Goal: Check status

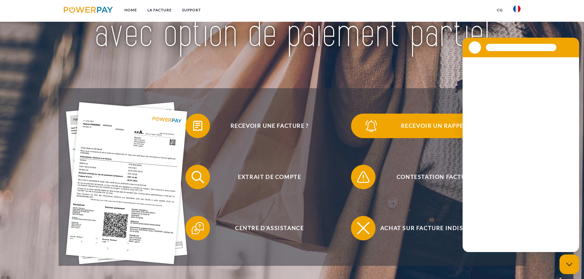
scroll to position [92, 0]
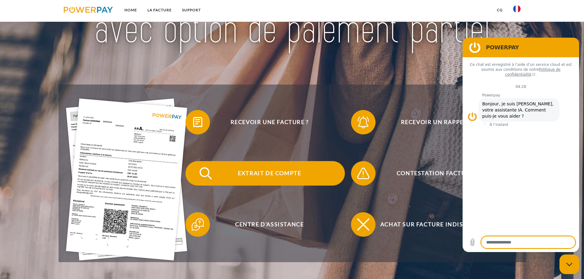
click at [263, 169] on span "Extrait de compte" at bounding box center [269, 173] width 150 height 25
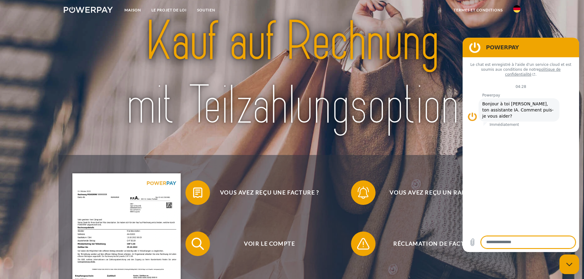
scroll to position [123, 0]
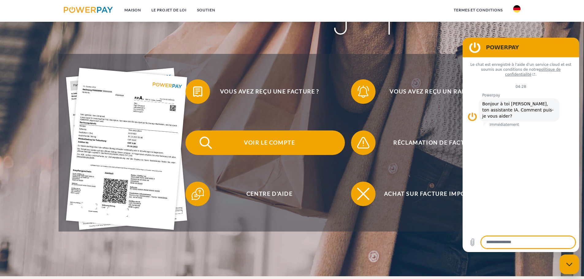
click at [274, 145] on font "Voir le compte" at bounding box center [269, 142] width 51 height 7
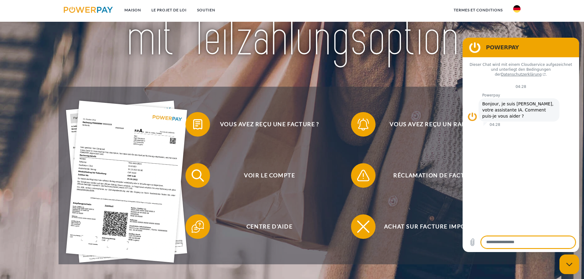
scroll to position [153, 0]
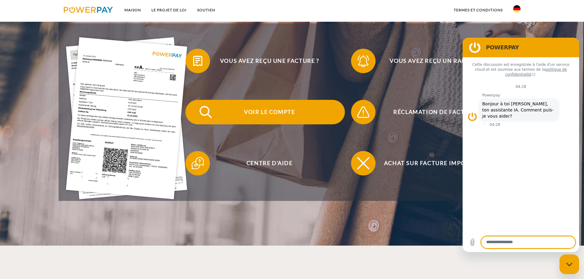
click at [274, 110] on font "Voir le compte" at bounding box center [269, 111] width 51 height 7
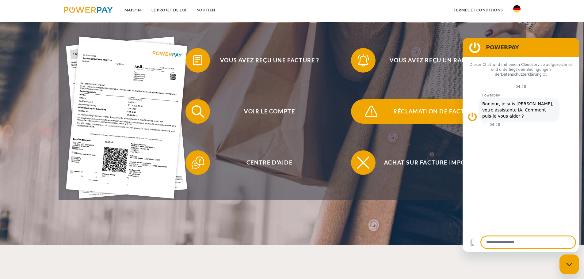
scroll to position [123, 0]
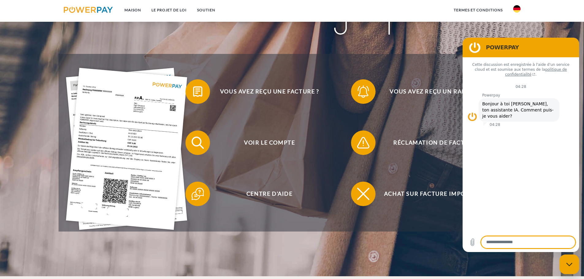
click at [570, 27] on header "Maison LE PROJET DE LOI SOUTIEN" at bounding box center [292, 76] width 584 height 399
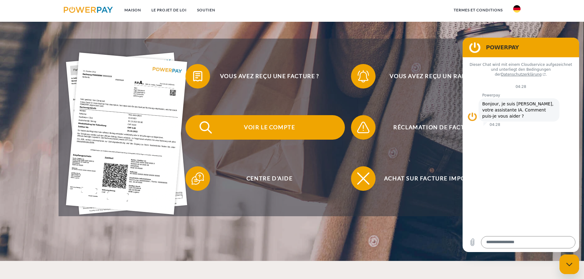
click at [245, 130] on span "Voir le compte" at bounding box center [269, 127] width 150 height 25
